Goal: Transaction & Acquisition: Purchase product/service

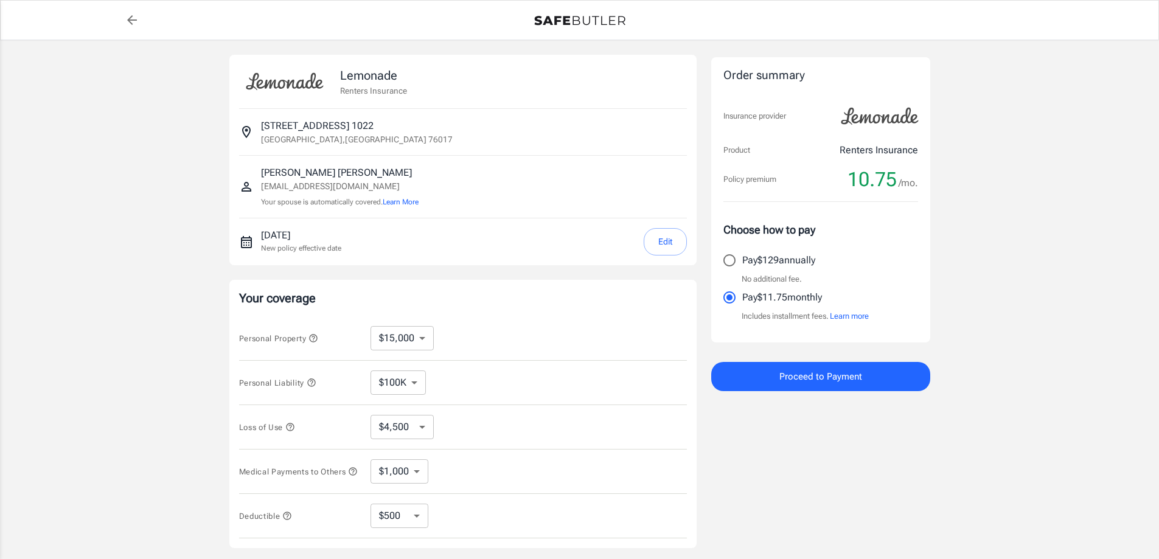
select select "15000"
select select "500"
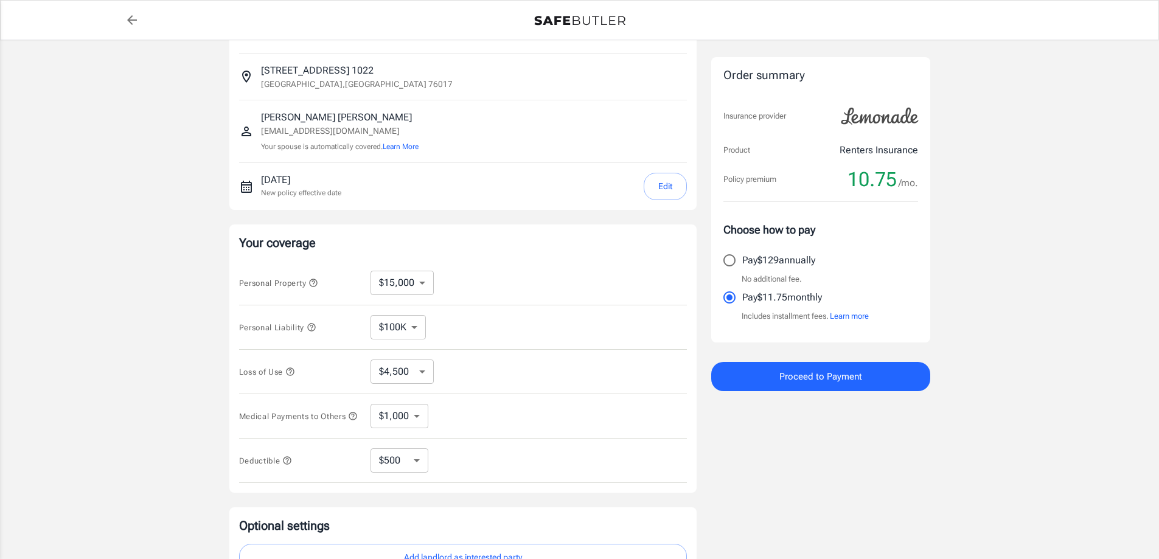
scroll to position [122, 0]
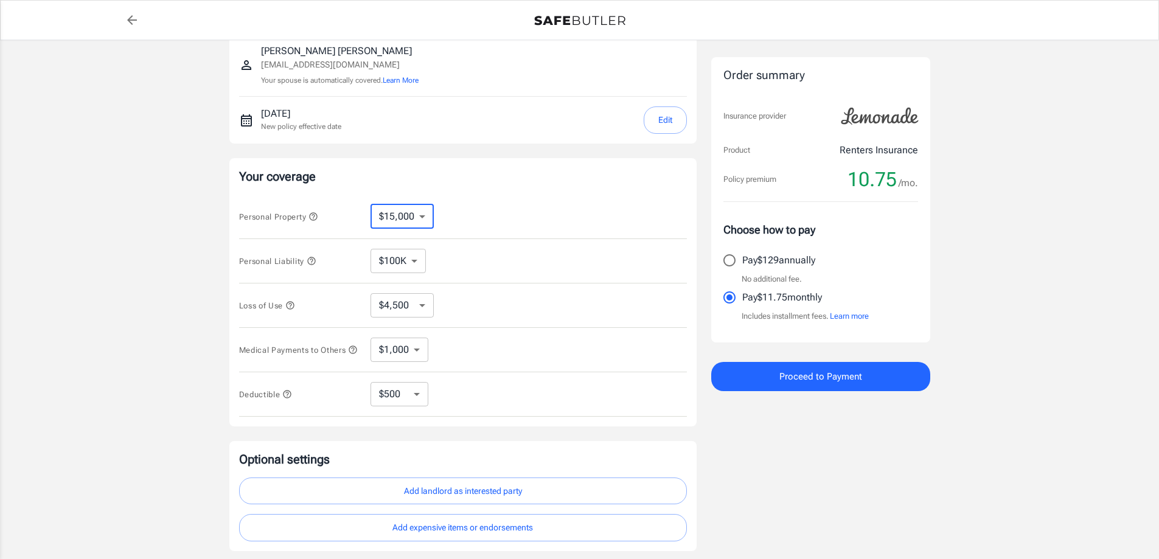
click at [392, 219] on select "$10,000 $15,000 $20,000 $25,000 $30,000 $40,000 $50,000 $100K $150K $200K $250K" at bounding box center [401, 216] width 63 height 24
select select "10000"
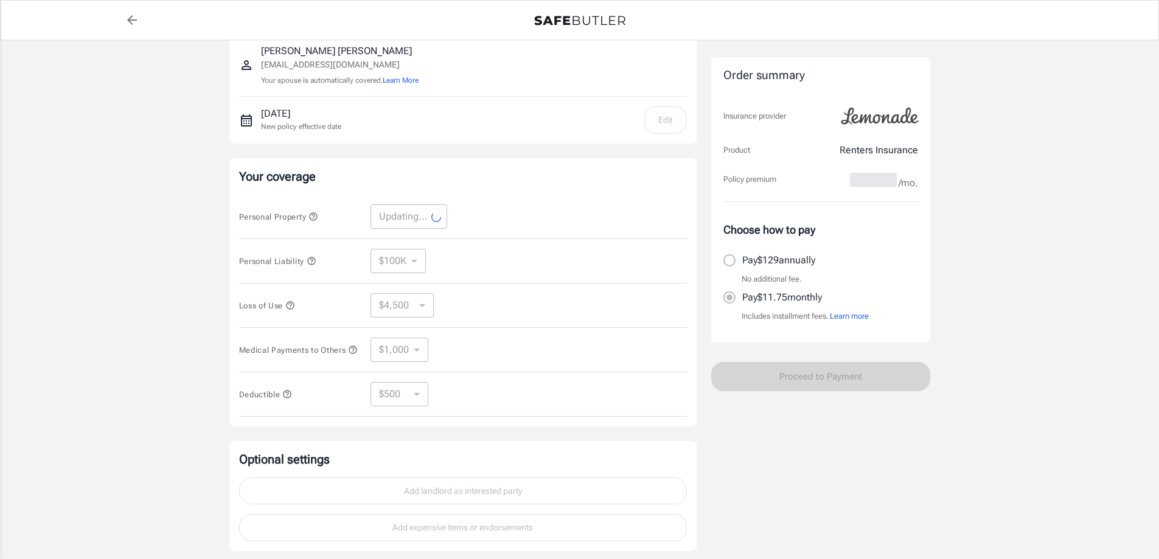
select select "10000"
select select "3000"
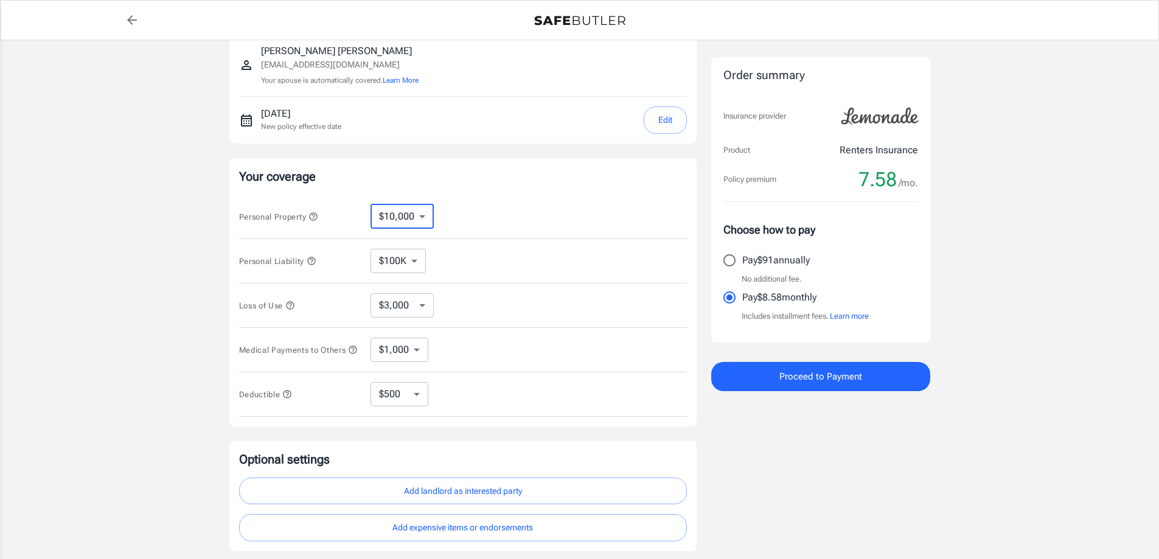
click at [422, 218] on select "$10,000 $15,000 $20,000 $25,000 $30,000 $40,000 $50,000 $100K $150K $200K $250K" at bounding box center [401, 216] width 63 height 24
click at [468, 204] on div "Personal Property $10,000 $15,000 $20,000 $25,000 $30,000 $40,000 $50,000 $100K…" at bounding box center [463, 217] width 448 height 44
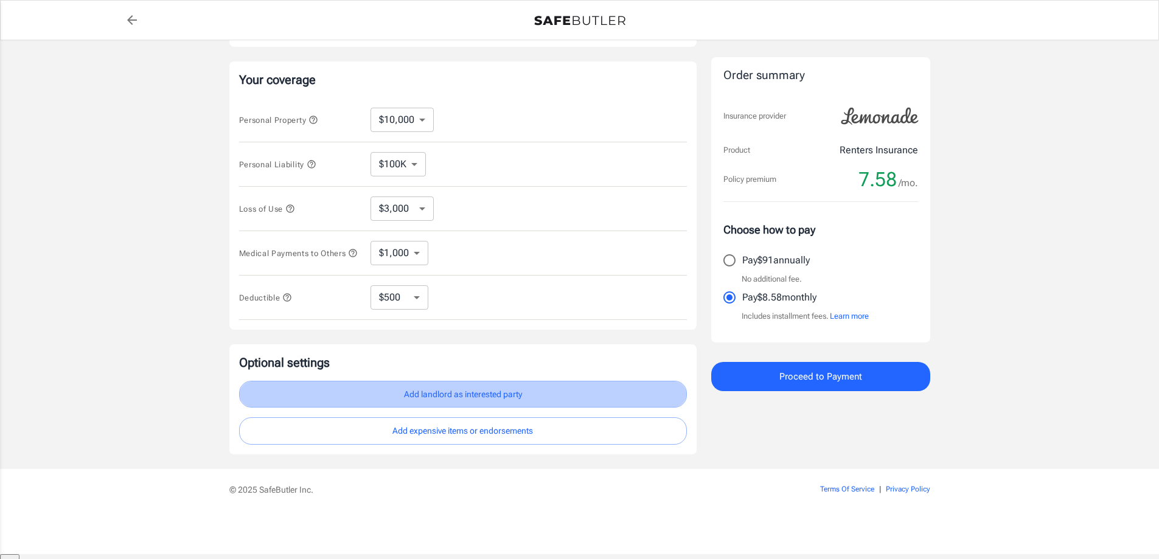
click at [457, 401] on button "Add landlord as interested party" at bounding box center [463, 394] width 448 height 27
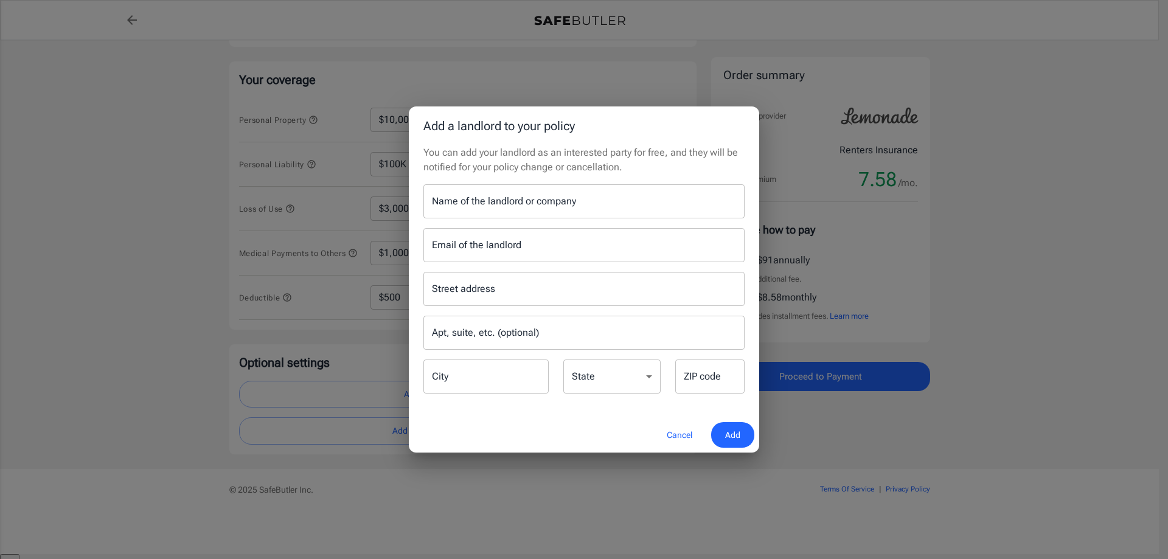
click at [475, 205] on input "Name of the landlord or company" at bounding box center [583, 201] width 321 height 34
type input "South Point Villas Apartment"
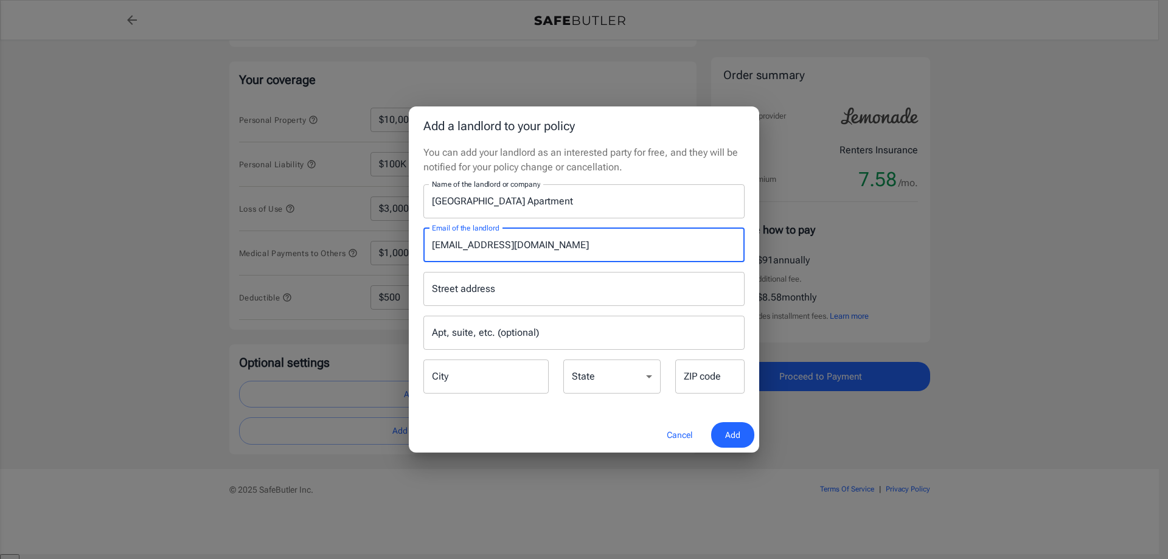
type input "pops@riskrelease.com"
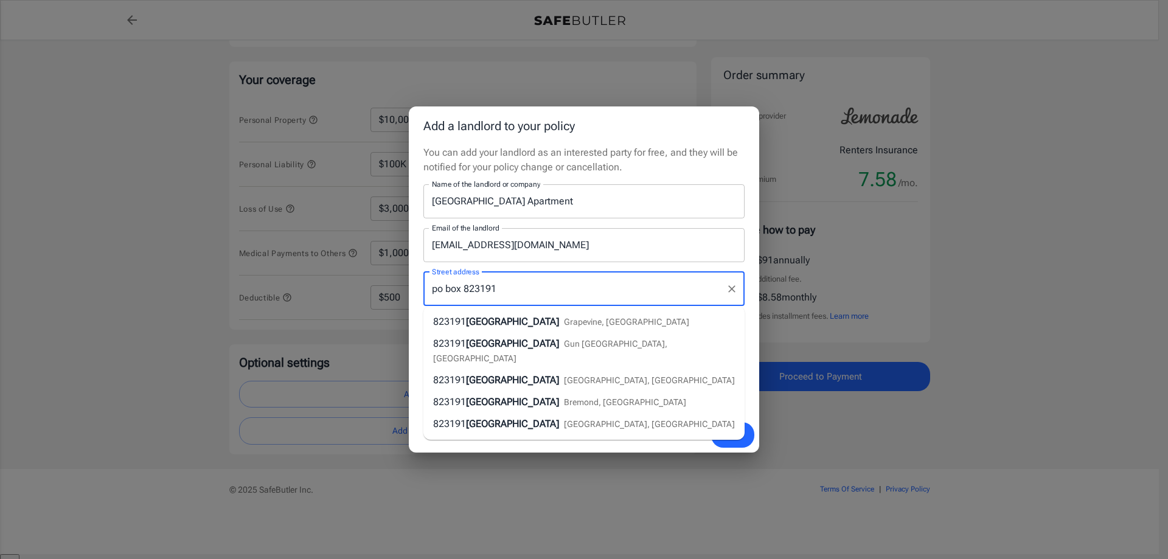
type input "po box 823191"
click at [746, 265] on div "Street address po box 823191 Street address Apt, suite, etc. (optional) Apt, su…" at bounding box center [584, 328] width 336 height 133
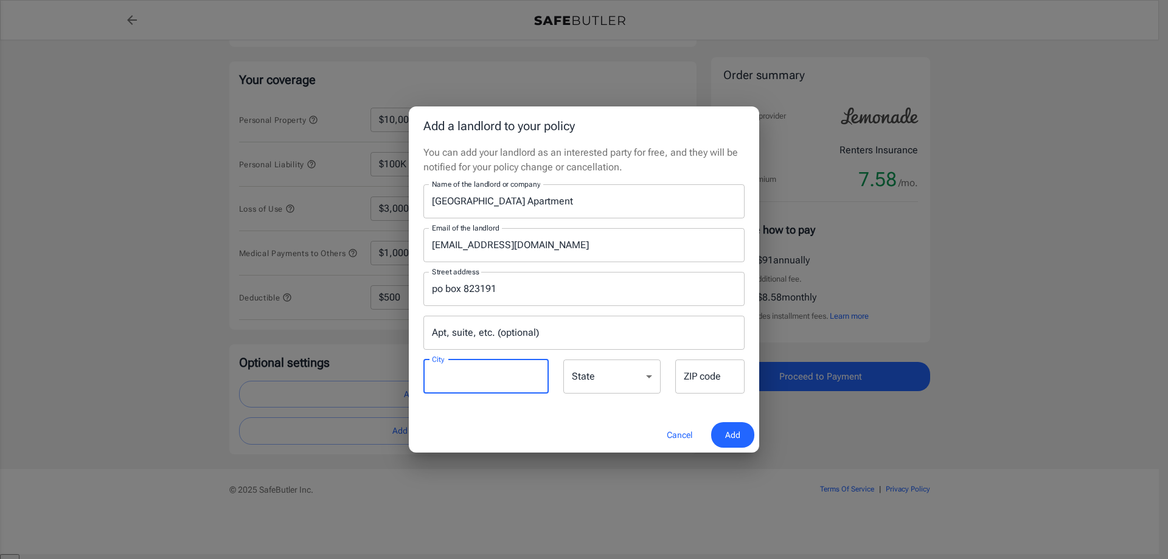
click at [464, 383] on input "City" at bounding box center [485, 376] width 125 height 34
type input "Dallas"
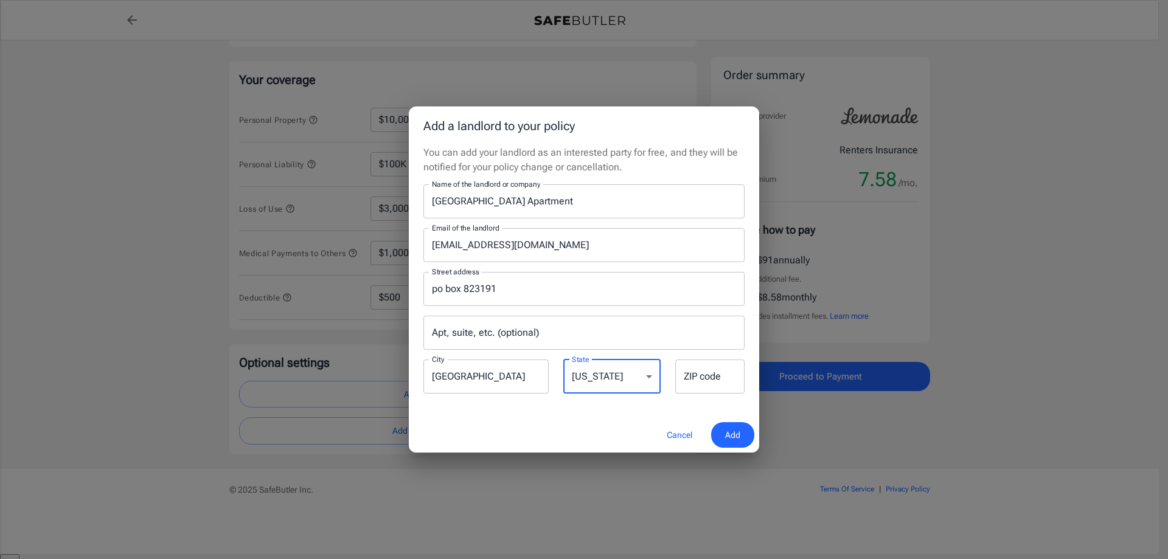
select select "TX"
type input "75382"
click at [436, 288] on input "po box 823191" at bounding box center [575, 288] width 292 height 23
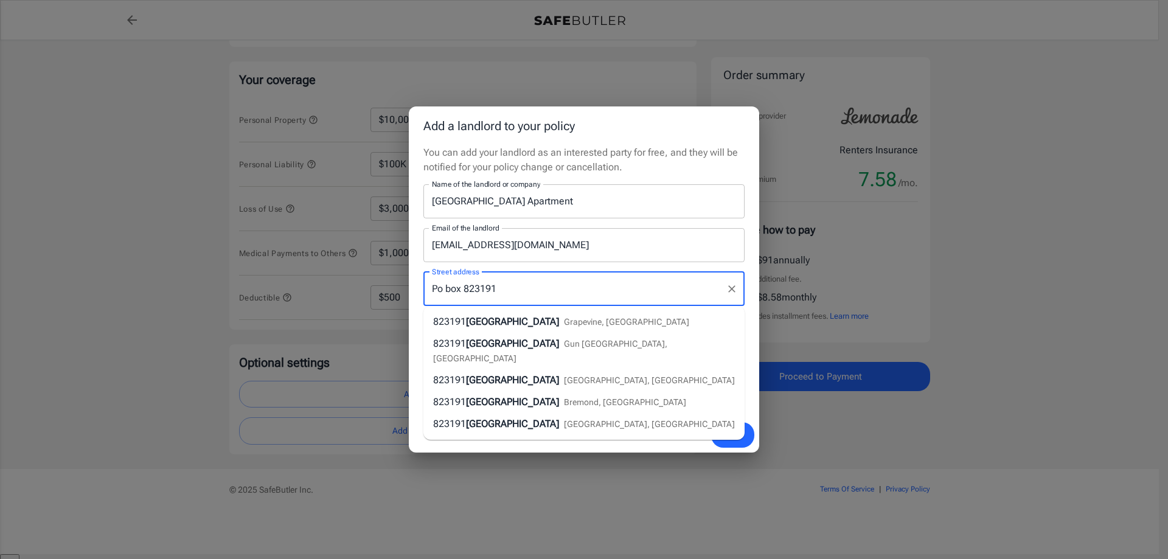
click at [442, 288] on input "Po box 823191" at bounding box center [575, 288] width 292 height 23
click at [519, 288] on input "PO BOX 823191" at bounding box center [575, 288] width 292 height 23
type input "PO BOX 823191"
click at [733, 435] on span "Add" at bounding box center [732, 435] width 15 height 15
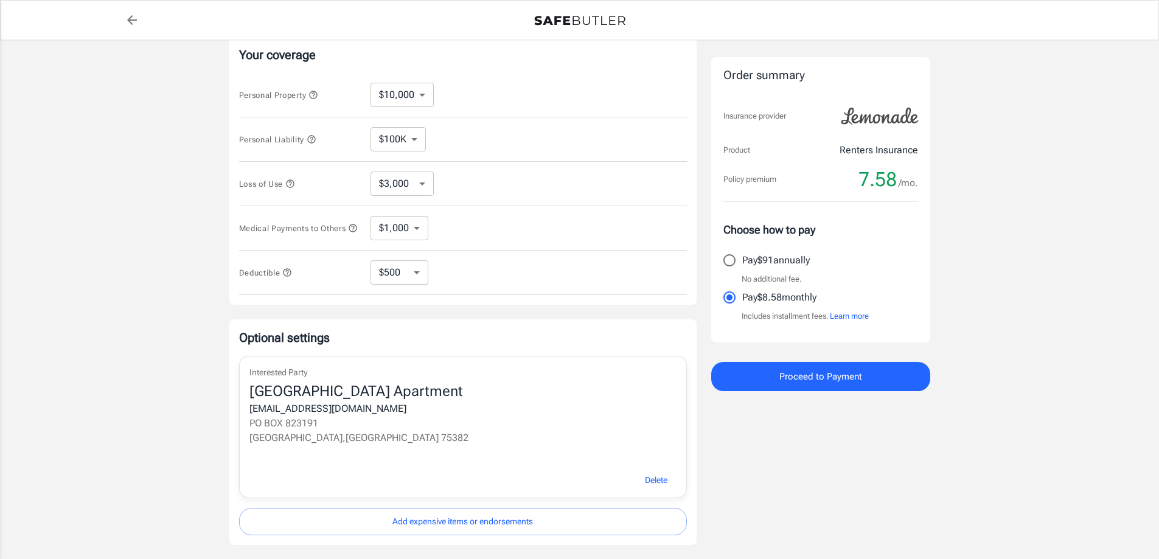
scroll to position [61, 0]
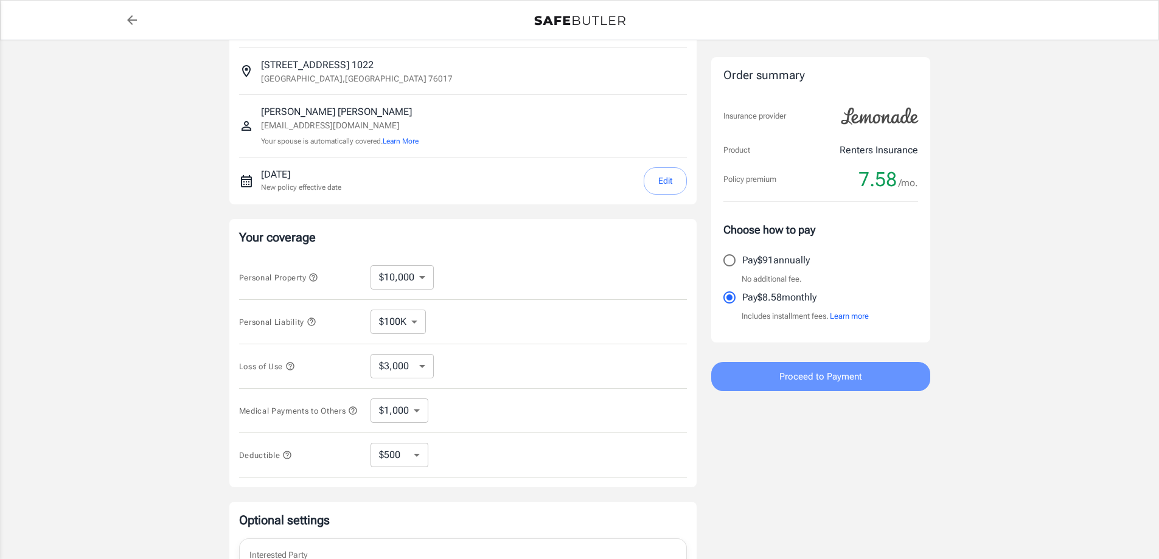
click at [771, 372] on button "Proceed to Payment" at bounding box center [820, 376] width 219 height 29
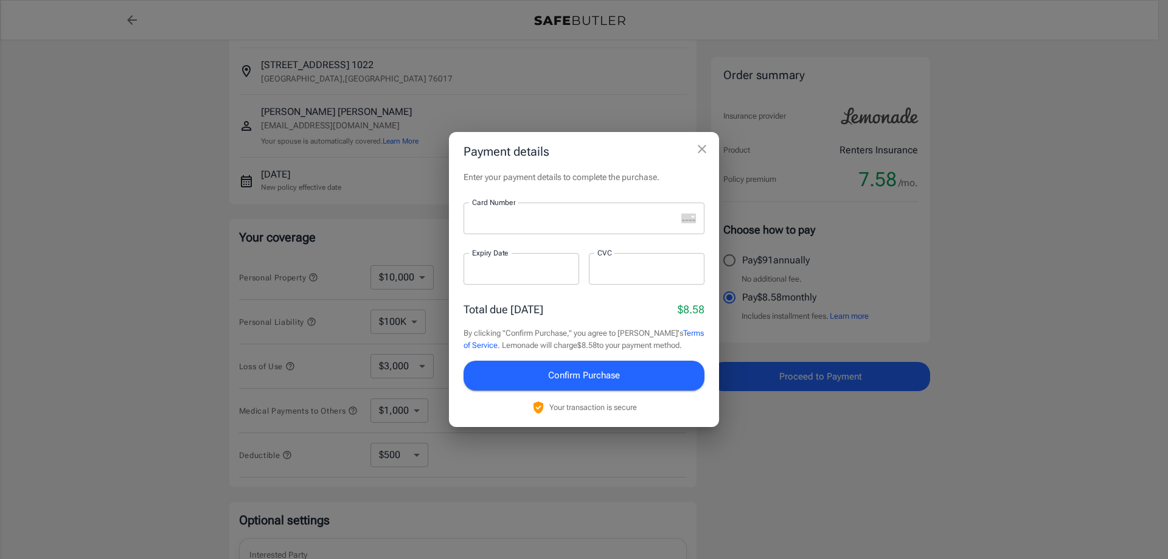
click at [571, 213] on iframe at bounding box center [574, 219] width 204 height 12
click at [619, 379] on span "Confirm Purchase" at bounding box center [584, 375] width 72 height 16
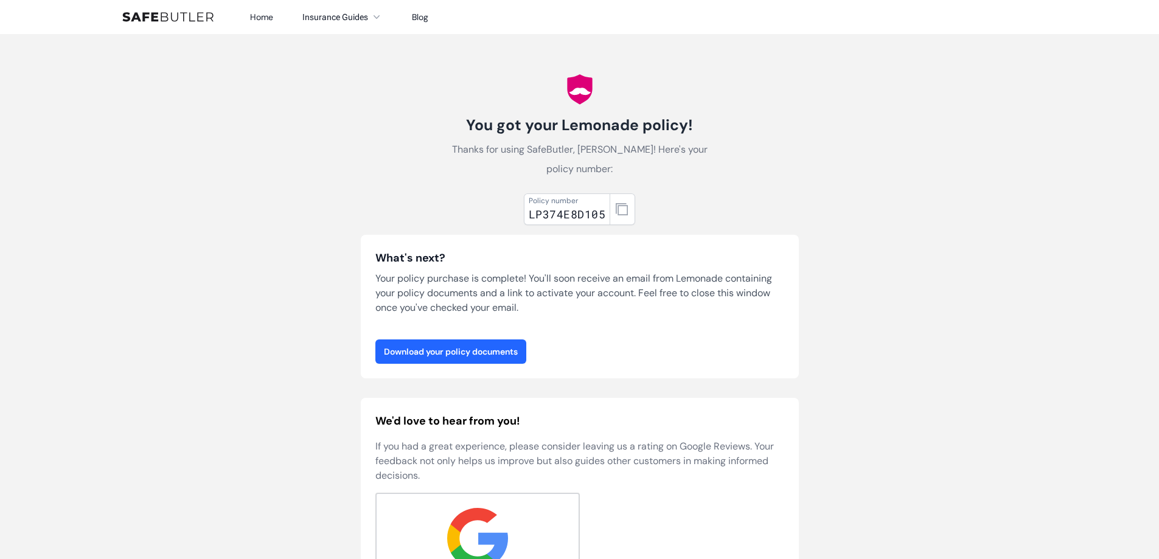
click at [504, 352] on link "Download your policy documents" at bounding box center [450, 351] width 151 height 24
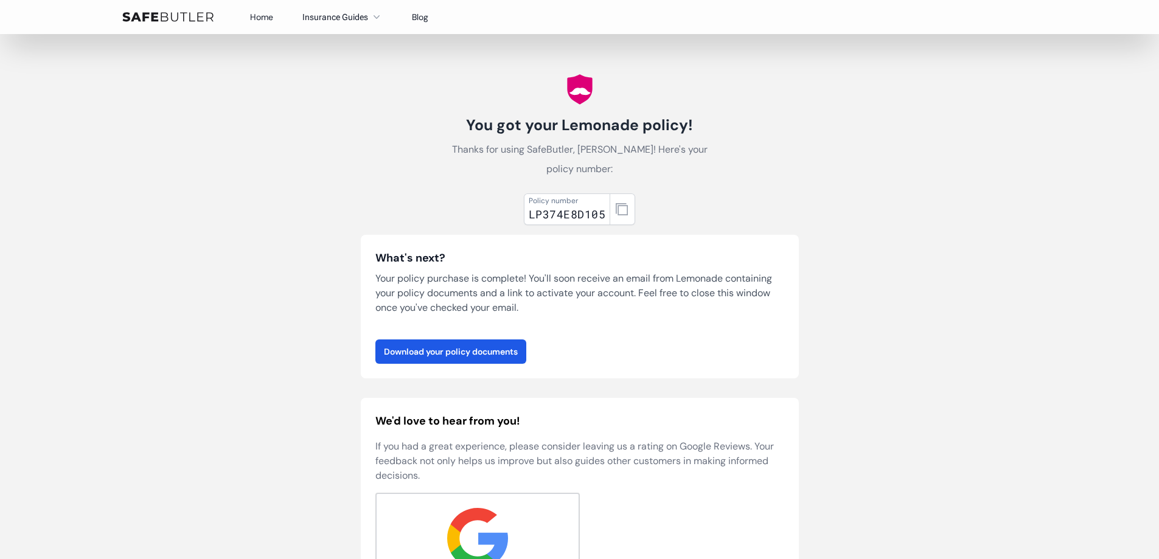
click at [260, 16] on link "Home" at bounding box center [261, 17] width 23 height 11
